Goal: Task Accomplishment & Management: Manage account settings

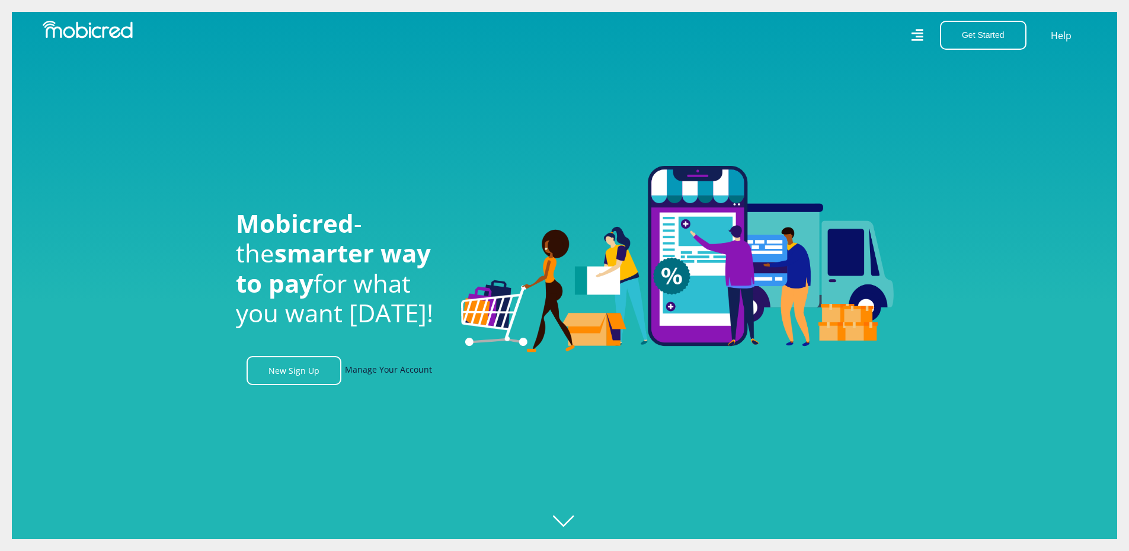
drag, startPoint x: 0, startPoint y: 0, endPoint x: 376, endPoint y: 374, distance: 530.2
click at [375, 375] on link "Manage Your Account" at bounding box center [388, 370] width 87 height 29
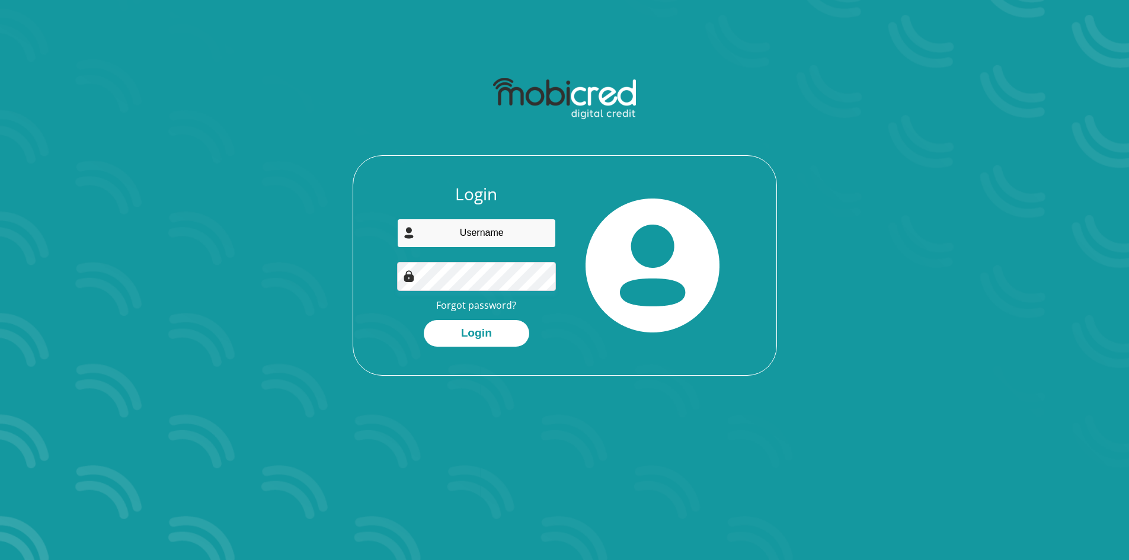
drag, startPoint x: 454, startPoint y: 230, endPoint x: 463, endPoint y: 239, distance: 12.6
click at [454, 230] on input "email" at bounding box center [476, 233] width 159 height 29
type input "marjorie00mbali@gmail.com"
click at [424, 320] on button "Login" at bounding box center [477, 333] width 106 height 27
